Goal: Task Accomplishment & Management: Use online tool/utility

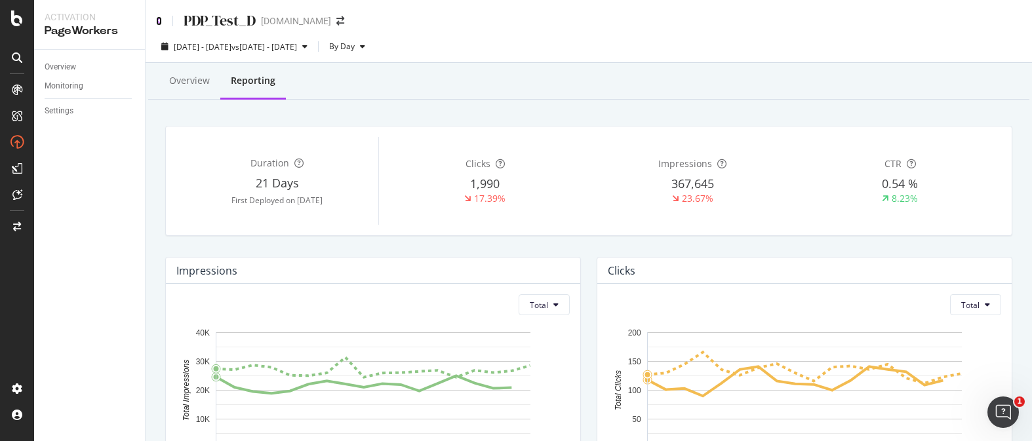
click at [158, 24] on icon at bounding box center [159, 20] width 6 height 9
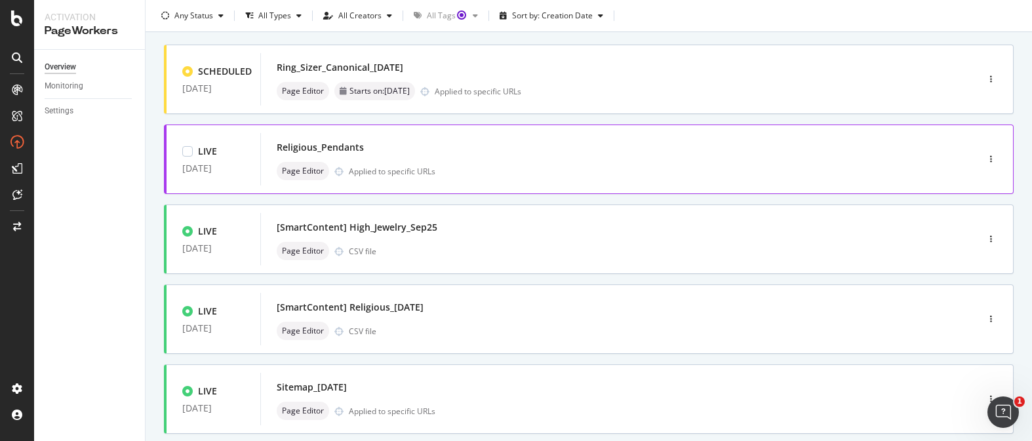
scroll to position [79, 0]
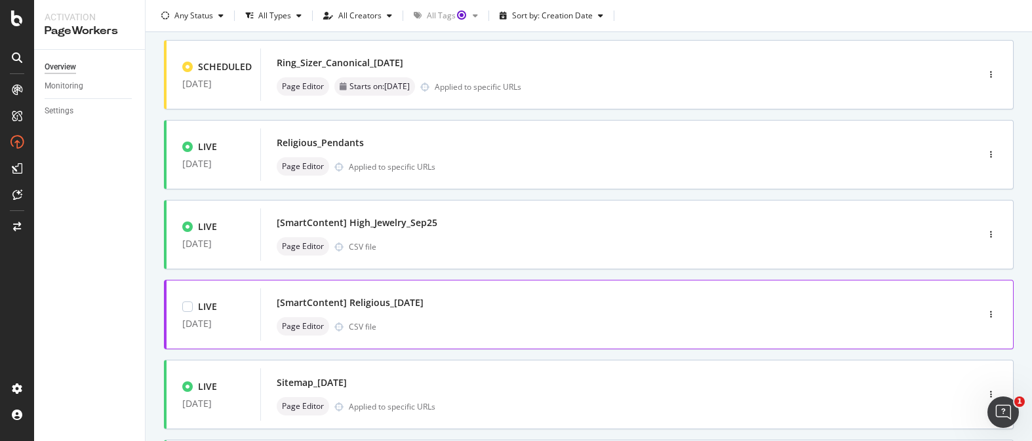
click at [480, 307] on div "[SmartContent] Religious_[DATE]" at bounding box center [599, 303] width 645 height 18
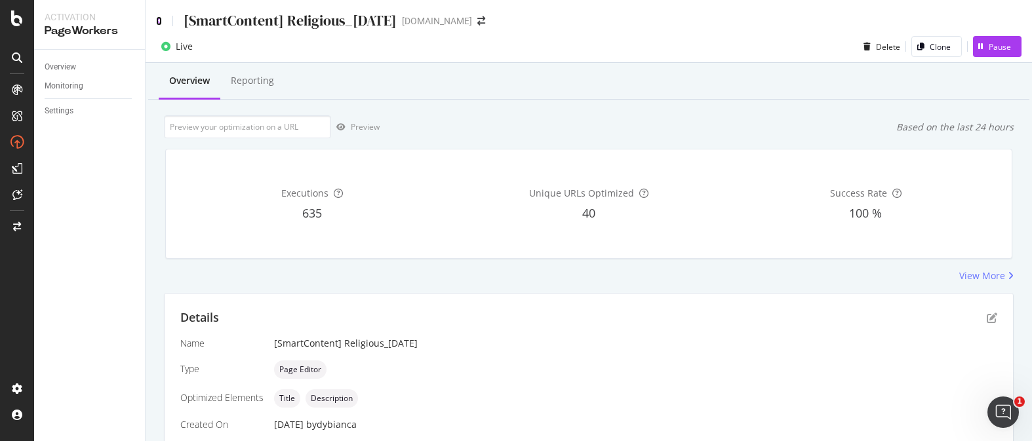
click at [156, 16] on icon at bounding box center [159, 20] width 6 height 9
